Goal: Information Seeking & Learning: Learn about a topic

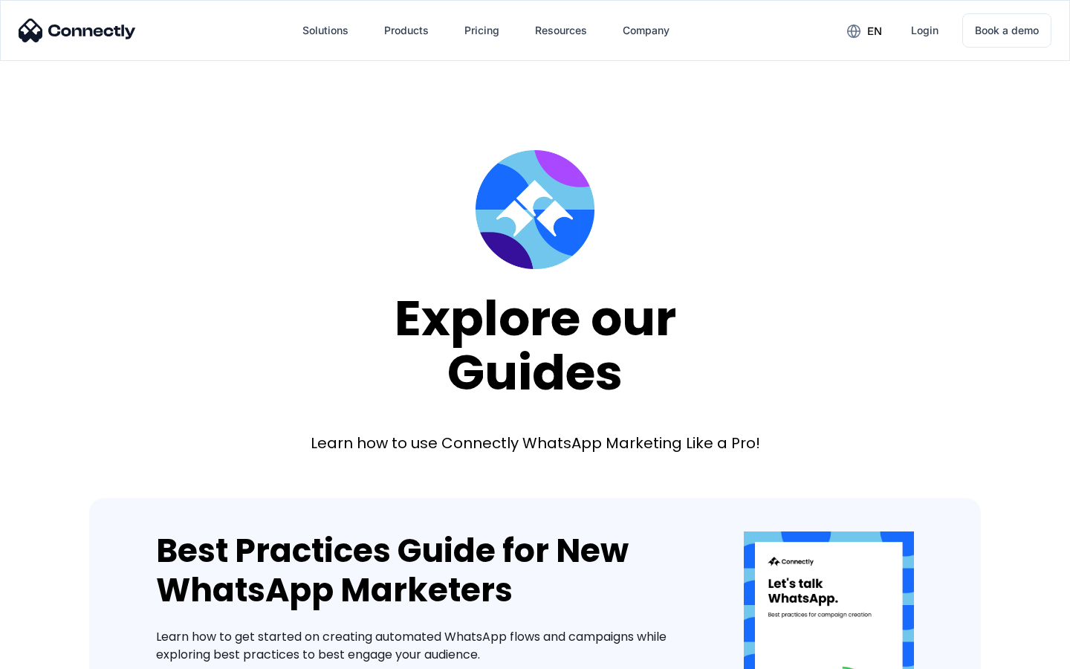
scroll to position [1126, 0]
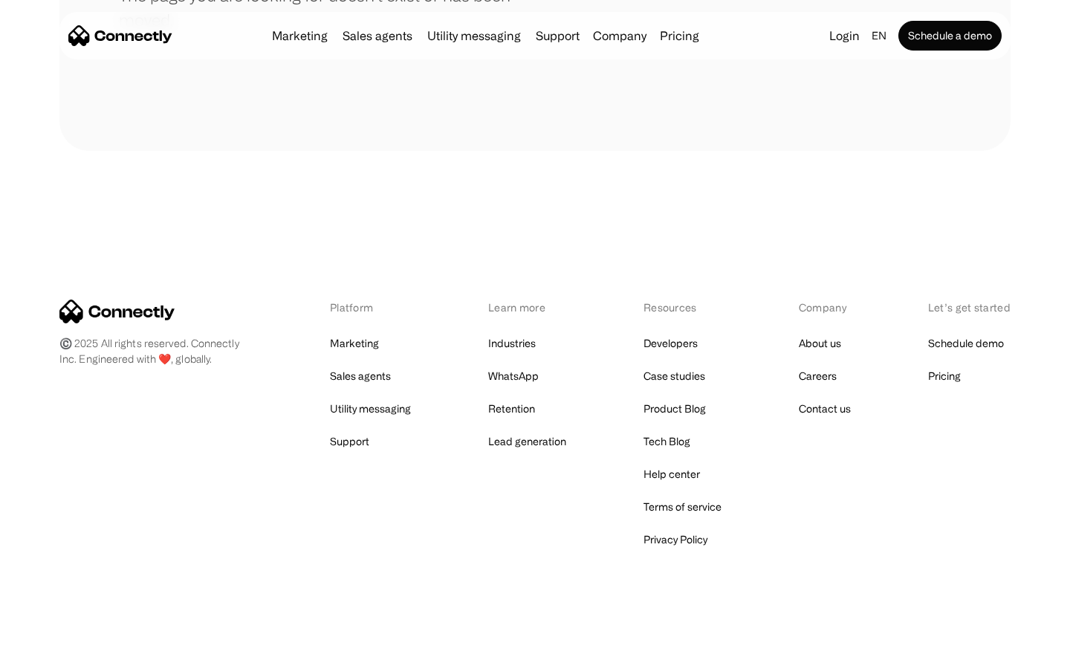
scroll to position [271, 0]
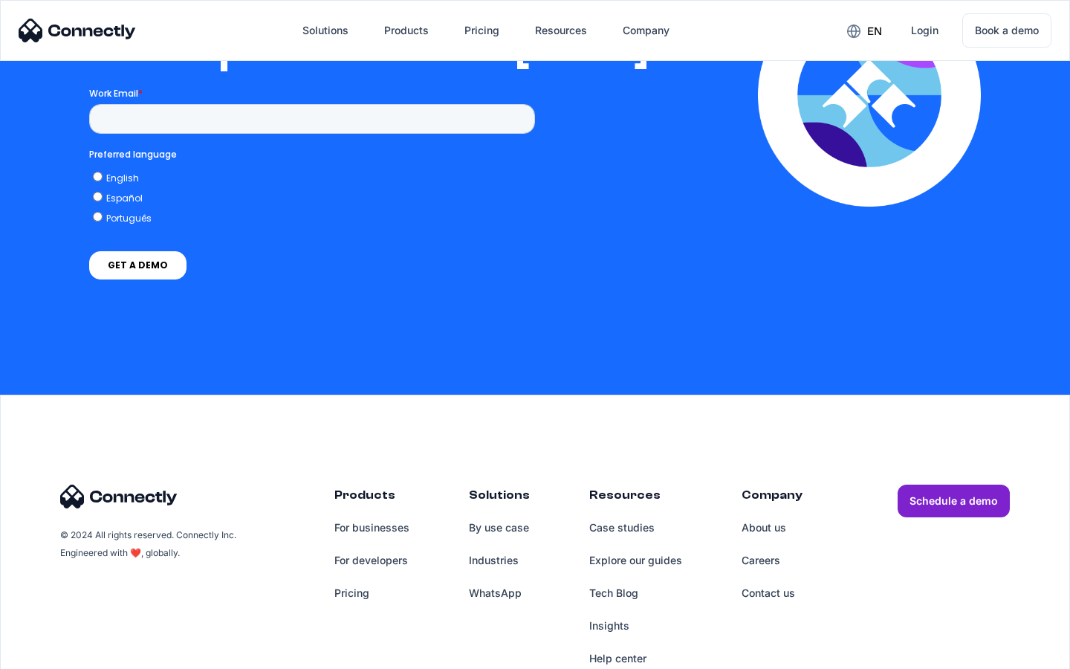
scroll to position [3035, 0]
